Goal: Task Accomplishment & Management: Complete application form

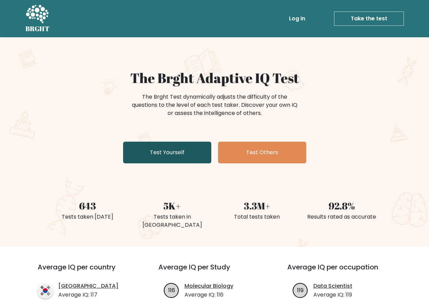
click at [189, 157] on link "Test Yourself" at bounding box center [167, 153] width 88 height 22
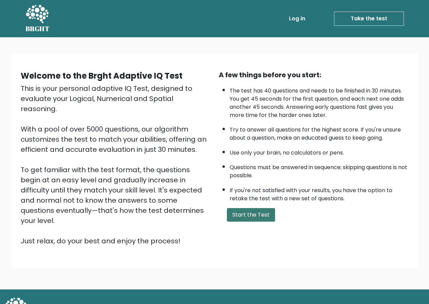
click at [247, 212] on button "Start the Test" at bounding box center [251, 215] width 48 height 14
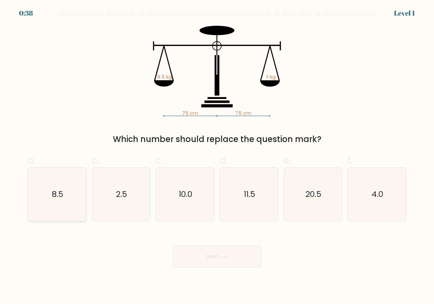
click at [73, 205] on icon "8.5" at bounding box center [57, 194] width 53 height 53
click at [217, 157] on input "a. 8.5" at bounding box center [217, 154] width 0 height 4
radio input "true"
click at [205, 263] on button "Next" at bounding box center [217, 257] width 88 height 22
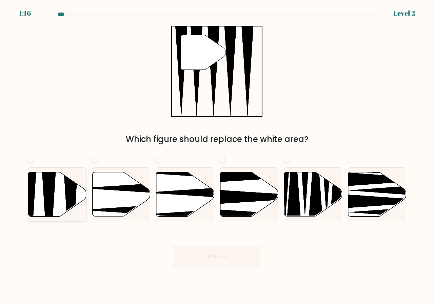
click at [54, 207] on icon at bounding box center [57, 194] width 58 height 44
click at [217, 157] on input "a." at bounding box center [217, 154] width 0 height 4
radio input "true"
click at [228, 252] on button "Next" at bounding box center [217, 257] width 88 height 22
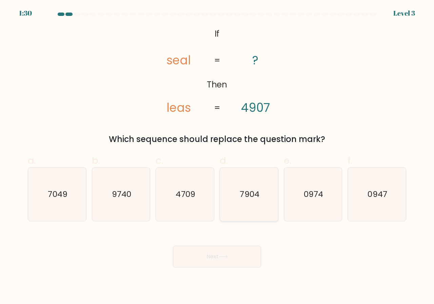
click at [245, 185] on icon "7904" at bounding box center [249, 194] width 53 height 53
click at [217, 157] on input "d. 7904" at bounding box center [217, 154] width 0 height 4
radio input "true"
click at [227, 257] on icon at bounding box center [223, 256] width 8 height 3
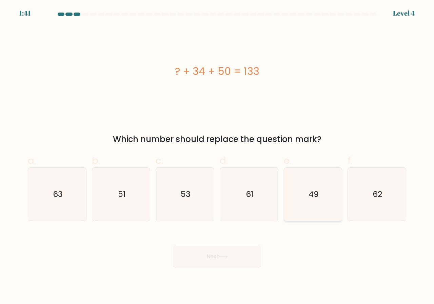
click at [314, 197] on text "49" at bounding box center [314, 194] width 10 height 11
click at [217, 157] on input "e. 49" at bounding box center [217, 154] width 0 height 4
radio input "true"
click at [223, 259] on icon at bounding box center [223, 257] width 9 height 4
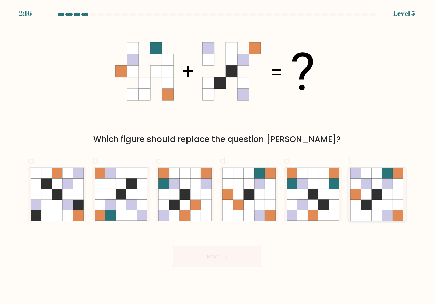
click at [368, 197] on icon at bounding box center [366, 194] width 11 height 11
click at [217, 157] on input "f." at bounding box center [217, 154] width 0 height 4
radio input "true"
click at [224, 256] on icon at bounding box center [223, 257] width 9 height 4
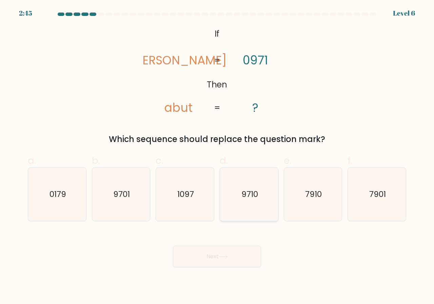
click at [262, 207] on icon "9710" at bounding box center [249, 194] width 53 height 53
click at [217, 157] on input "d. 9710" at bounding box center [217, 154] width 0 height 4
radio input "true"
click at [237, 257] on button "Next" at bounding box center [217, 257] width 88 height 22
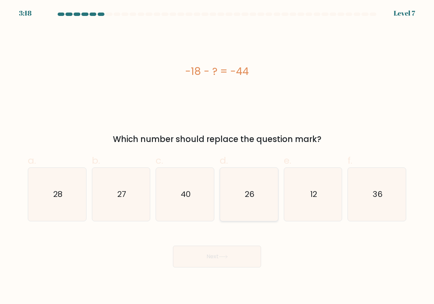
click at [259, 202] on icon "26" at bounding box center [249, 194] width 53 height 53
click at [217, 157] on input "d. 26" at bounding box center [217, 154] width 0 height 4
radio input "true"
click at [240, 256] on button "Next" at bounding box center [217, 257] width 88 height 22
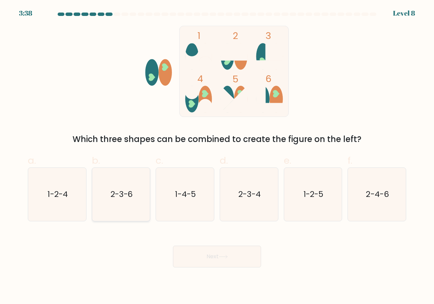
click at [127, 204] on icon "2-3-6" at bounding box center [121, 194] width 53 height 53
click at [217, 157] on input "b. 2-3-6" at bounding box center [217, 154] width 0 height 4
radio input "true"
click at [203, 254] on button "Next" at bounding box center [217, 257] width 88 height 22
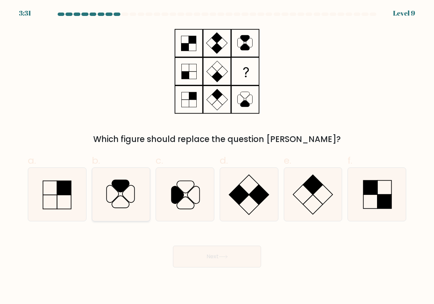
click at [121, 183] on icon at bounding box center [120, 186] width 17 height 12
click at [217, 157] on input "b." at bounding box center [217, 154] width 0 height 4
radio input "true"
click at [190, 256] on button "Next" at bounding box center [217, 257] width 88 height 22
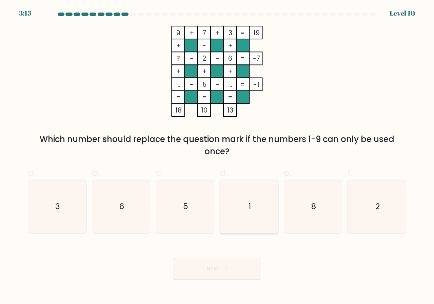
click at [254, 212] on icon "1" at bounding box center [249, 206] width 53 height 53
click at [217, 157] on input "d. 1" at bounding box center [217, 154] width 0 height 4
radio input "true"
click at [226, 275] on button "Next" at bounding box center [217, 269] width 88 height 22
click at [227, 268] on icon at bounding box center [223, 269] width 9 height 4
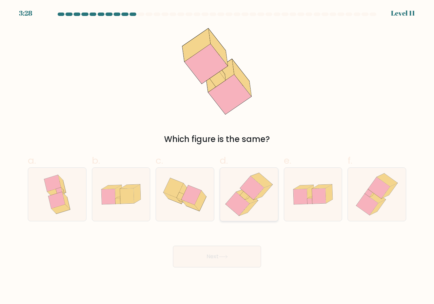
click at [241, 197] on icon at bounding box center [238, 203] width 24 height 23
click at [217, 157] on input "d." at bounding box center [217, 154] width 0 height 4
radio input "true"
click at [231, 254] on button "Next" at bounding box center [217, 257] width 88 height 22
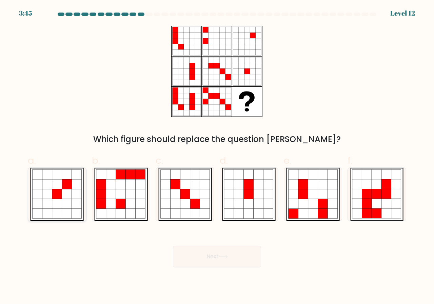
click at [40, 207] on icon at bounding box center [38, 204] width 10 height 10
click at [217, 157] on input "a." at bounding box center [217, 154] width 0 height 4
radio input "true"
click at [190, 249] on button "Next" at bounding box center [217, 257] width 88 height 22
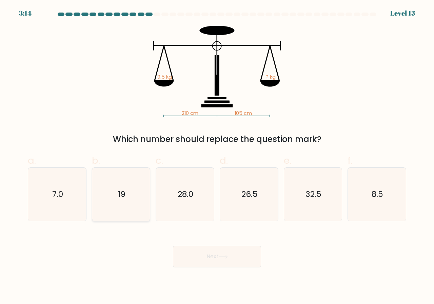
click at [130, 203] on icon "19" at bounding box center [121, 194] width 53 height 53
click at [217, 157] on input "b. 19" at bounding box center [217, 154] width 0 height 4
radio input "true"
click at [199, 264] on button "Next" at bounding box center [217, 257] width 88 height 22
click at [218, 260] on button "Next" at bounding box center [217, 257] width 88 height 22
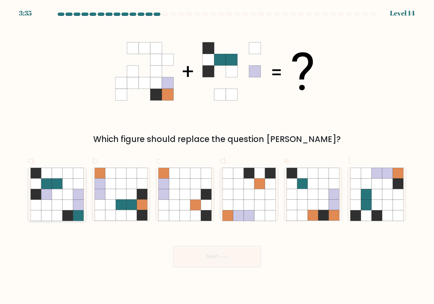
click at [71, 189] on icon at bounding box center [67, 184] width 11 height 11
click at [217, 157] on input "a." at bounding box center [217, 154] width 0 height 4
radio input "true"
click at [191, 255] on button "Next" at bounding box center [217, 257] width 88 height 22
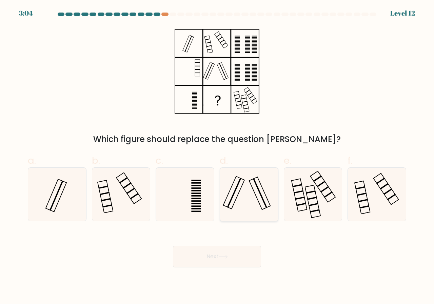
click at [239, 194] on rect at bounding box center [233, 193] width 21 height 33
click at [217, 157] on input "d." at bounding box center [217, 154] width 0 height 4
radio input "true"
click at [215, 262] on button "Next" at bounding box center [217, 257] width 88 height 22
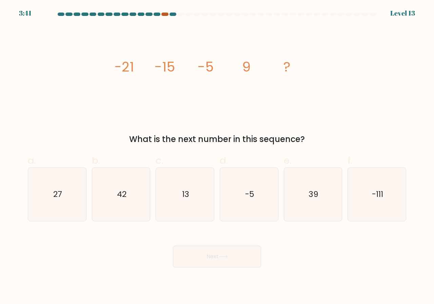
click at [164, 15] on div at bounding box center [164, 14] width 7 height 3
click at [127, 181] on icon "42" at bounding box center [121, 194] width 53 height 53
click at [217, 157] on input "b. 42" at bounding box center [217, 154] width 0 height 4
radio input "true"
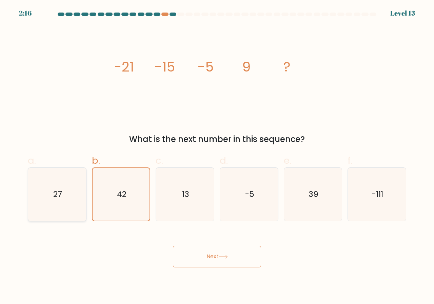
click at [74, 179] on icon "27" at bounding box center [57, 194] width 53 height 53
click at [217, 157] on input "a. 27" at bounding box center [217, 154] width 0 height 4
radio input "true"
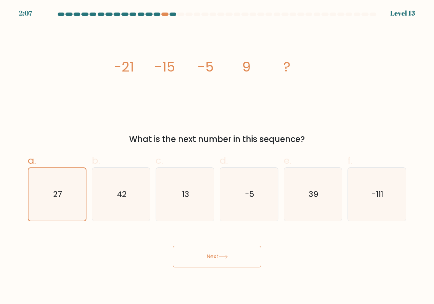
click at [199, 257] on button "Next" at bounding box center [217, 257] width 88 height 22
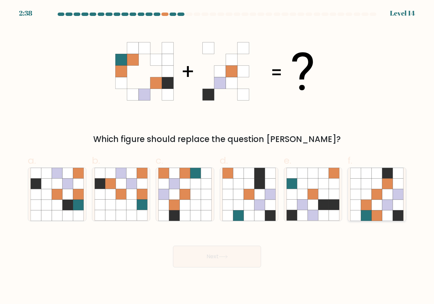
click at [357, 210] on icon at bounding box center [356, 205] width 11 height 11
click at [217, 157] on input "f." at bounding box center [217, 154] width 0 height 4
radio input "true"
click at [210, 259] on button "Next" at bounding box center [217, 257] width 88 height 22
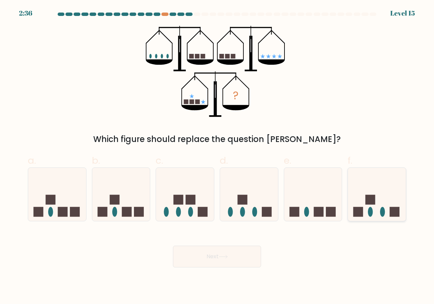
click at [365, 210] on icon at bounding box center [377, 195] width 58 height 48
click at [217, 157] on input "f." at bounding box center [217, 154] width 0 height 4
radio input "true"
click at [207, 251] on button "Next" at bounding box center [217, 257] width 88 height 22
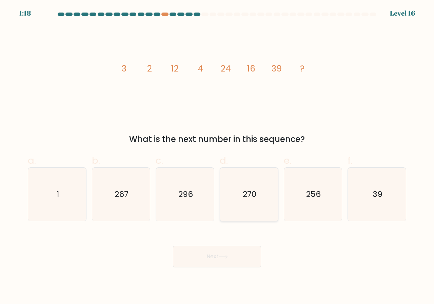
click at [237, 202] on icon "270" at bounding box center [249, 194] width 53 height 53
click at [217, 157] on input "d. 270" at bounding box center [217, 154] width 0 height 4
radio input "true"
click at [220, 255] on button "Next" at bounding box center [217, 257] width 88 height 22
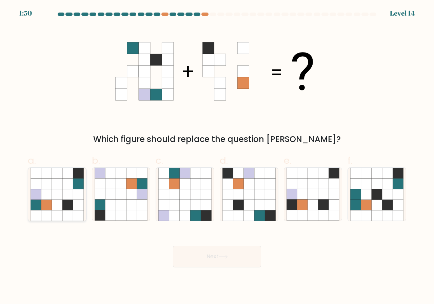
click at [65, 211] on icon at bounding box center [67, 216] width 11 height 11
click at [217, 157] on input "a." at bounding box center [217, 154] width 0 height 4
radio input "true"
click at [192, 261] on button "Next" at bounding box center [217, 257] width 88 height 22
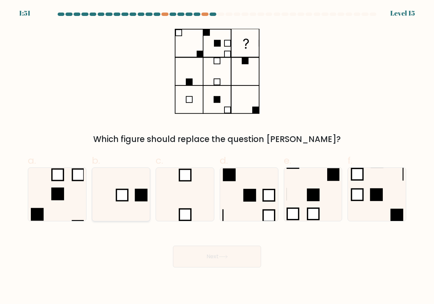
click at [145, 185] on icon at bounding box center [121, 194] width 53 height 53
click at [217, 157] on input "b." at bounding box center [217, 154] width 0 height 4
radio input "true"
click at [212, 252] on button "Next" at bounding box center [217, 257] width 88 height 22
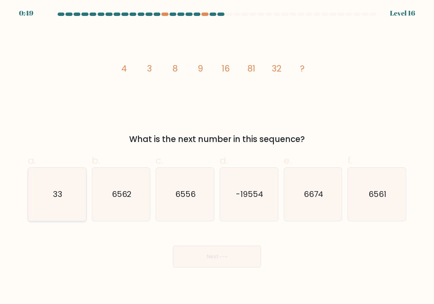
click at [68, 201] on icon "33" at bounding box center [57, 194] width 53 height 53
click at [217, 157] on input "a. 33" at bounding box center [217, 154] width 0 height 4
radio input "true"
click at [207, 263] on button "Next" at bounding box center [217, 257] width 88 height 22
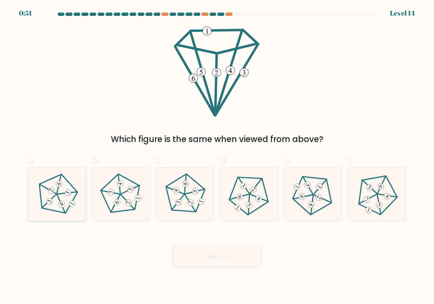
click at [66, 204] on icon at bounding box center [57, 194] width 42 height 42
click at [217, 157] on input "a." at bounding box center [217, 154] width 0 height 4
radio input "true"
click at [179, 250] on button "Next" at bounding box center [217, 257] width 88 height 22
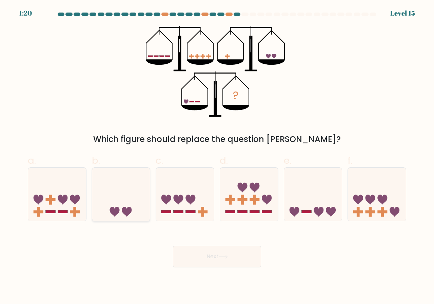
click at [136, 191] on icon at bounding box center [121, 195] width 58 height 48
click at [217, 157] on input "b." at bounding box center [217, 154] width 0 height 4
radio input "true"
click at [219, 260] on button "Next" at bounding box center [217, 257] width 88 height 22
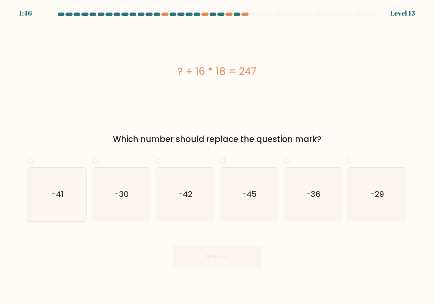
click at [62, 211] on icon "-41" at bounding box center [57, 194] width 53 height 53
click at [217, 157] on input "a. -41" at bounding box center [217, 154] width 0 height 4
radio input "true"
click at [184, 258] on button "Next" at bounding box center [217, 257] width 88 height 22
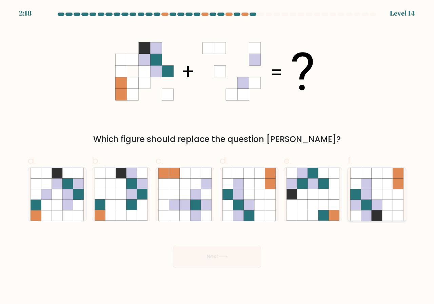
click at [371, 198] on icon at bounding box center [366, 194] width 11 height 11
click at [217, 157] on input "f." at bounding box center [217, 154] width 0 height 4
radio input "true"
click at [213, 259] on button "Next" at bounding box center [217, 257] width 88 height 22
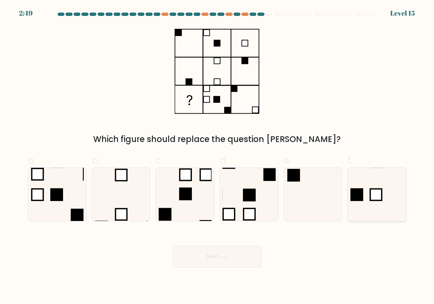
click at [382, 198] on rect at bounding box center [376, 195] width 12 height 12
click at [217, 157] on input "f." at bounding box center [217, 154] width 0 height 4
radio input "true"
click at [212, 256] on button "Next" at bounding box center [217, 257] width 88 height 22
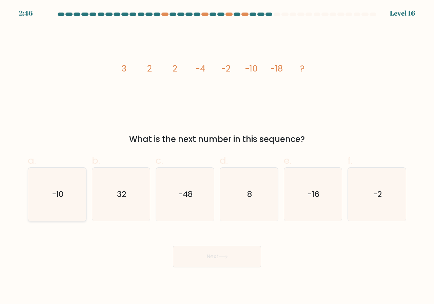
click at [62, 202] on icon "-10" at bounding box center [57, 194] width 53 height 53
click at [217, 157] on input "a. -10" at bounding box center [217, 154] width 0 height 4
radio input "true"
click at [167, 198] on icon "-48" at bounding box center [184, 194] width 53 height 53
click at [217, 157] on input "c. -48" at bounding box center [217, 154] width 0 height 4
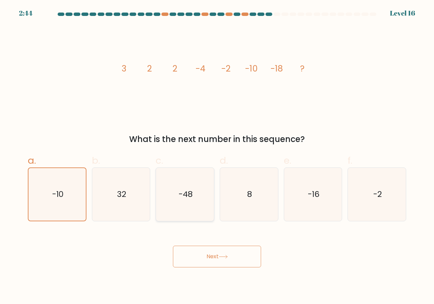
radio input "true"
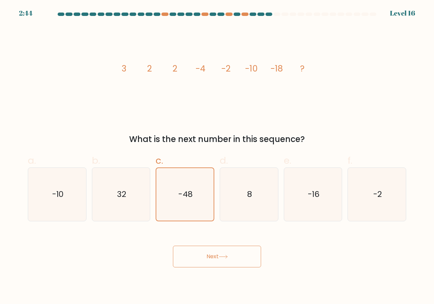
click at [193, 254] on button "Next" at bounding box center [217, 257] width 88 height 22
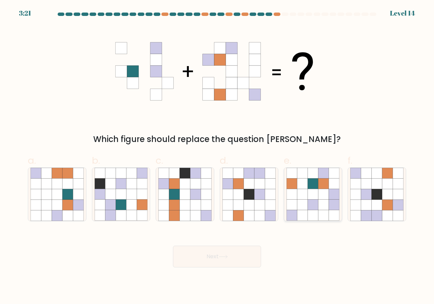
click at [329, 189] on icon at bounding box center [334, 184] width 11 height 11
click at [217, 157] on input "e." at bounding box center [217, 154] width 0 height 4
radio input "true"
click at [238, 255] on button "Next" at bounding box center [217, 257] width 88 height 22
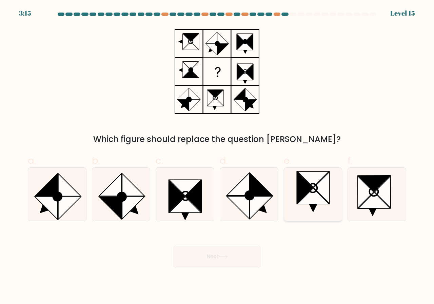
click at [319, 196] on icon at bounding box center [314, 197] width 32 height 16
click at [217, 157] on input "e." at bounding box center [217, 154] width 0 height 4
radio input "true"
click at [224, 252] on button "Next" at bounding box center [217, 257] width 88 height 22
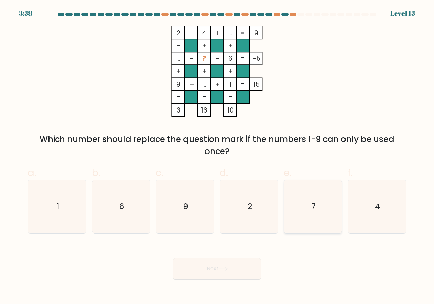
click at [313, 202] on text "7" at bounding box center [313, 206] width 4 height 11
click at [217, 157] on input "e. 7" at bounding box center [217, 154] width 0 height 4
radio input "true"
click at [247, 268] on button "Next" at bounding box center [217, 269] width 88 height 22
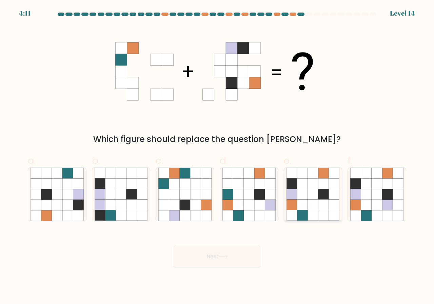
click at [307, 208] on icon at bounding box center [302, 205] width 11 height 11
click at [217, 157] on input "e." at bounding box center [217, 154] width 0 height 4
radio input "true"
click at [226, 255] on icon at bounding box center [223, 257] width 9 height 4
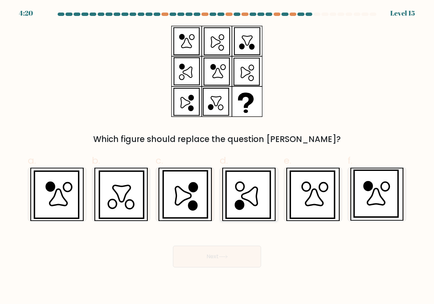
click at [231, 209] on icon at bounding box center [248, 194] width 44 height 47
click at [217, 157] on input "d." at bounding box center [217, 154] width 0 height 4
radio input "true"
click at [221, 253] on button "Next" at bounding box center [217, 257] width 88 height 22
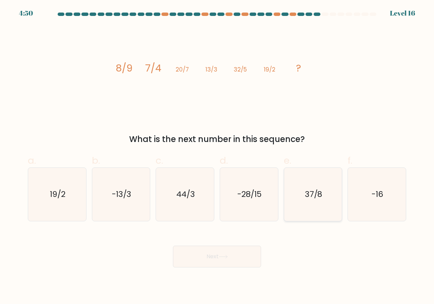
click at [294, 201] on icon "37/8" at bounding box center [313, 194] width 53 height 53
click at [217, 157] on input "e. 37/8" at bounding box center [217, 154] width 0 height 4
radio input "true"
click at [206, 256] on button "Next" at bounding box center [217, 257] width 88 height 22
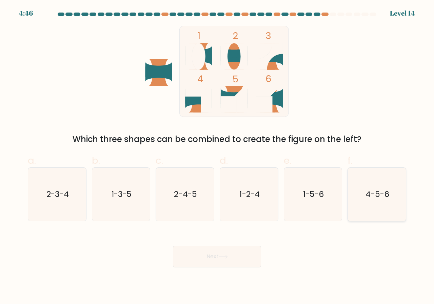
click at [363, 199] on icon "4-5-6" at bounding box center [376, 194] width 53 height 53
click at [217, 157] on input "f. 4-5-6" at bounding box center [217, 154] width 0 height 4
radio input "true"
click at [237, 260] on button "Next" at bounding box center [217, 257] width 88 height 22
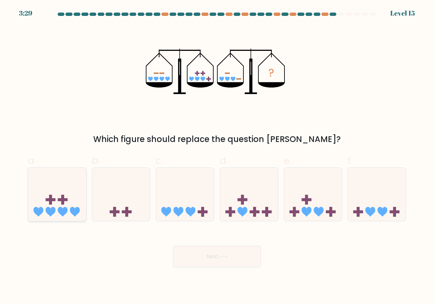
click at [63, 211] on icon at bounding box center [63, 212] width 10 height 10
click at [217, 157] on input "a." at bounding box center [217, 154] width 0 height 4
radio input "true"
click at [230, 260] on button "Next" at bounding box center [217, 257] width 88 height 22
click at [225, 254] on button "Next" at bounding box center [217, 257] width 88 height 22
